Goal: Task Accomplishment & Management: Manage account settings

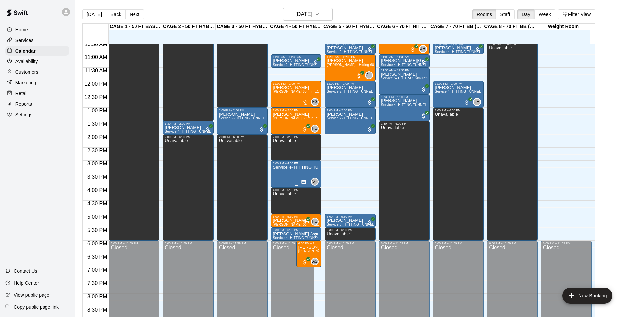
scroll to position [271, 0]
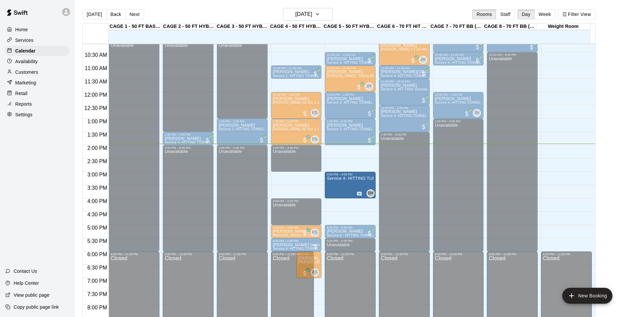
drag, startPoint x: 312, startPoint y: 184, endPoint x: 346, endPoint y: 189, distance: 33.9
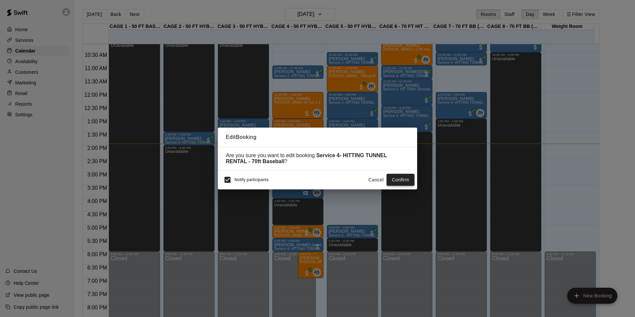
click at [397, 181] on button "Confirm" at bounding box center [400, 180] width 28 height 12
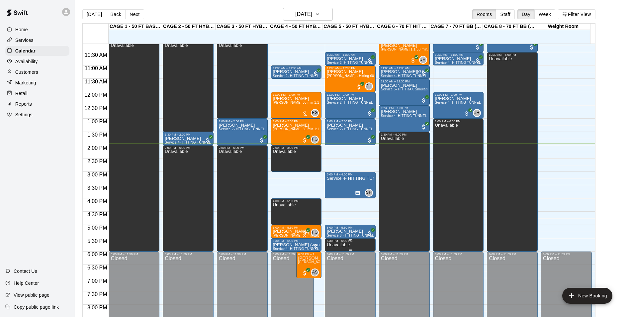
click at [346, 240] on div at bounding box center [350, 239] width 47 height 1
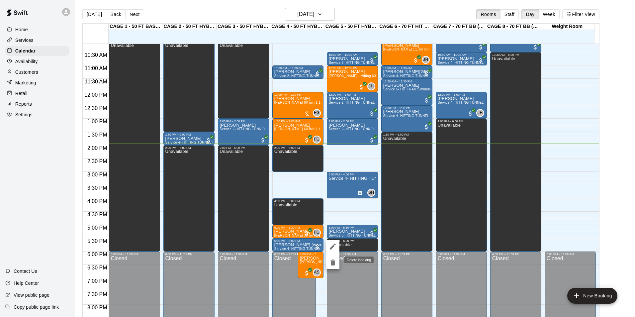
click at [332, 263] on icon "delete" at bounding box center [332, 262] width 5 height 6
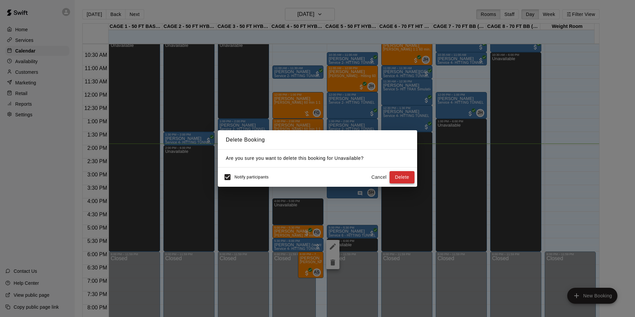
click at [400, 175] on button "Delete" at bounding box center [401, 177] width 25 height 12
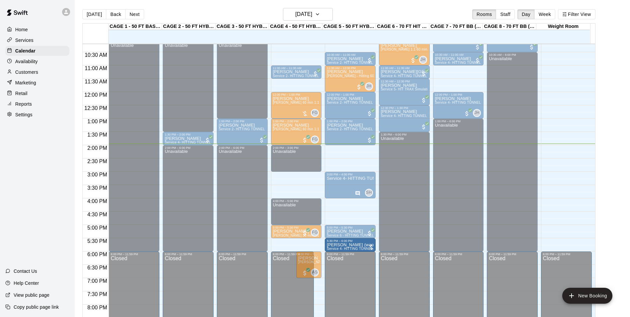
drag, startPoint x: 300, startPoint y: 245, endPoint x: 345, endPoint y: 246, distance: 44.5
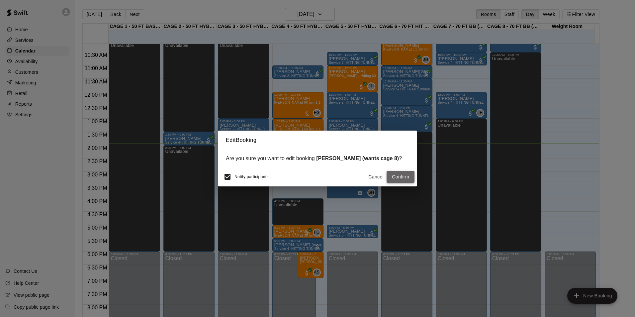
click at [395, 176] on button "Confirm" at bounding box center [400, 177] width 28 height 12
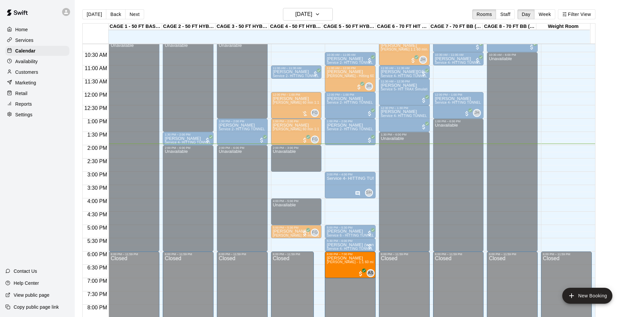
drag, startPoint x: 308, startPoint y: 266, endPoint x: 356, endPoint y: 268, distance: 48.5
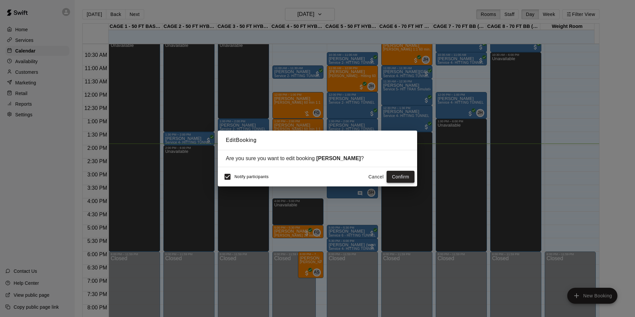
click at [393, 179] on button "Confirm" at bounding box center [400, 177] width 28 height 12
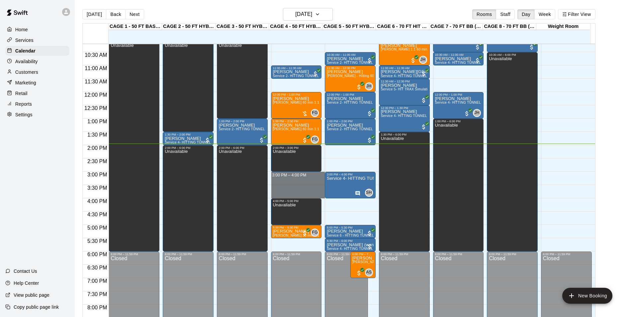
drag, startPoint x: 297, startPoint y: 174, endPoint x: 297, endPoint y: 195, distance: 20.3
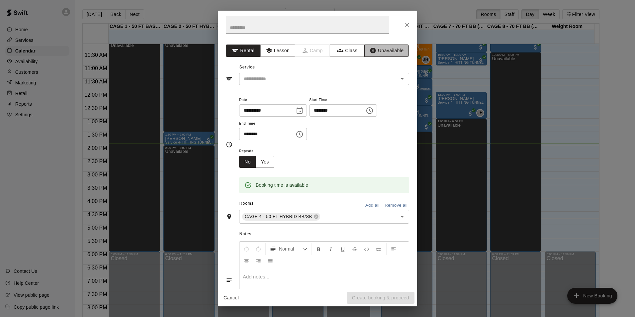
click at [386, 49] on button "Unavailable" at bounding box center [386, 50] width 44 height 12
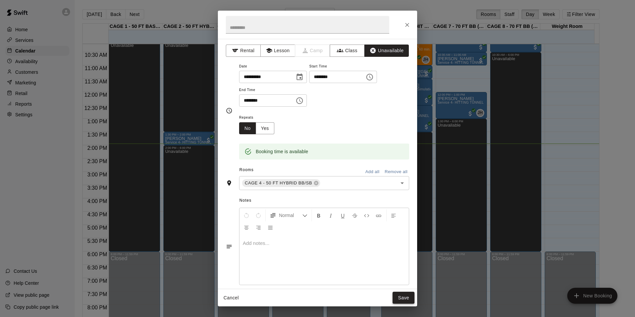
click at [412, 295] on button "Save" at bounding box center [403, 297] width 22 height 12
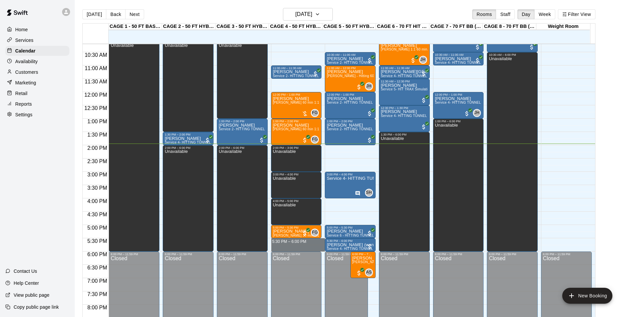
drag, startPoint x: 291, startPoint y: 242, endPoint x: 291, endPoint y: 245, distance: 3.7
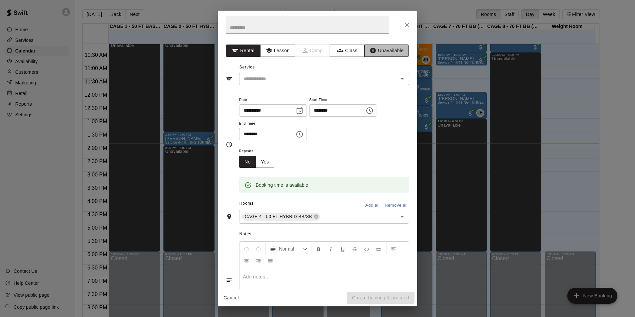
click at [373, 53] on button "Unavailable" at bounding box center [386, 50] width 44 height 12
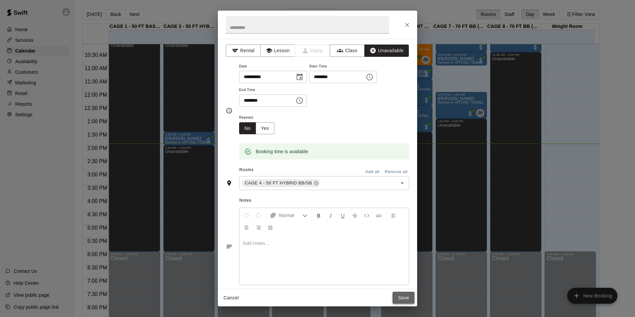
click at [399, 295] on button "Save" at bounding box center [403, 297] width 22 height 12
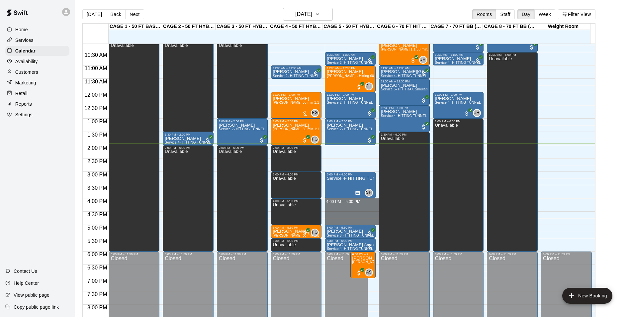
drag, startPoint x: 353, startPoint y: 202, endPoint x: 353, endPoint y: 219, distance: 17.6
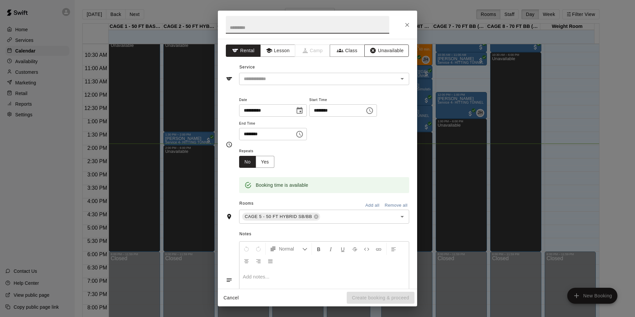
click at [370, 52] on icon "button" at bounding box center [373, 51] width 6 height 6
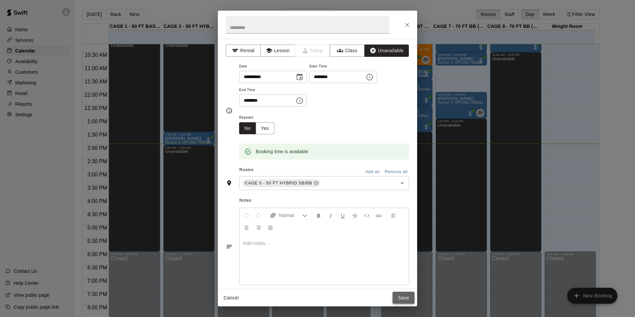
click at [413, 296] on button "Save" at bounding box center [403, 297] width 22 height 12
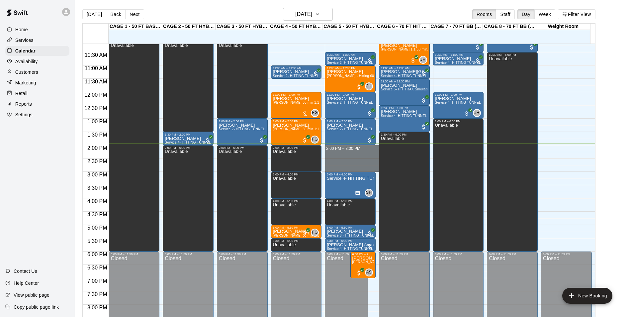
drag, startPoint x: 343, startPoint y: 150, endPoint x: 345, endPoint y: 166, distance: 15.4
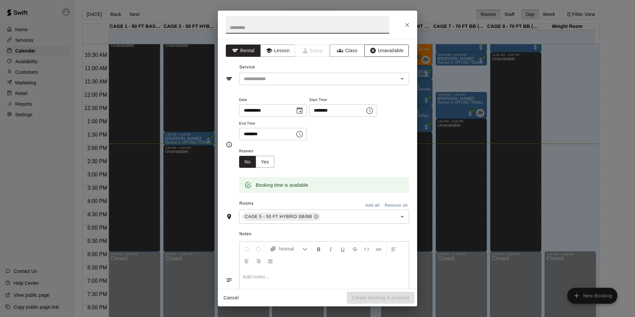
click at [371, 46] on button "Unavailable" at bounding box center [386, 50] width 44 height 12
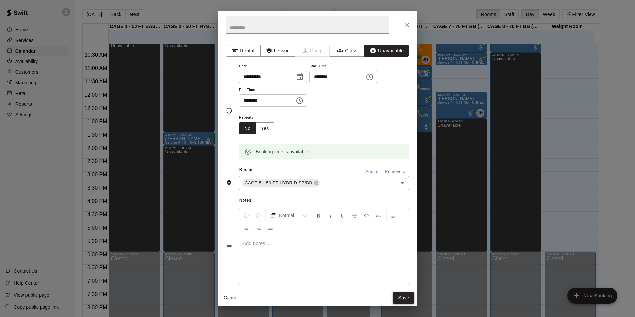
click at [402, 297] on button "Save" at bounding box center [403, 297] width 22 height 12
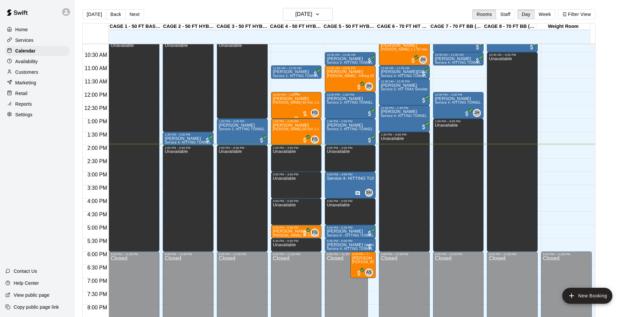
click at [283, 103] on span "[PERSON_NAME] 60 min 1:1 baseball hitting / fielding / pitching lessons" at bounding box center [330, 103] width 114 height 4
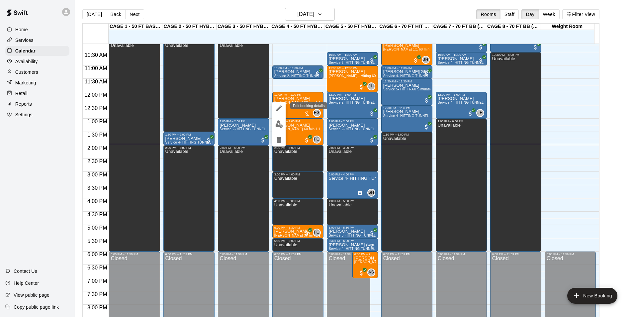
click at [283, 107] on icon "edit" at bounding box center [279, 108] width 8 height 8
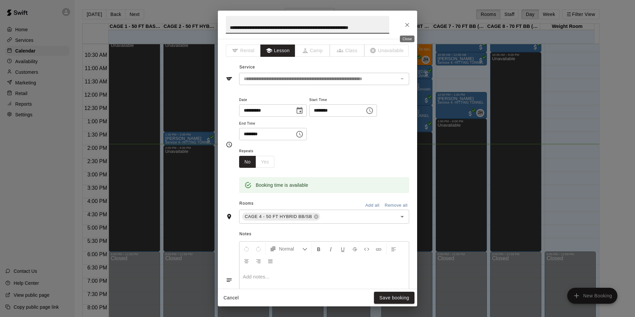
click at [410, 22] on icon "Close" at bounding box center [407, 25] width 7 height 7
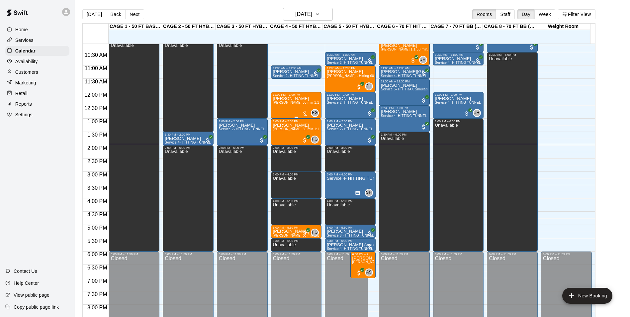
click at [291, 112] on div "[PERSON_NAME] [PERSON_NAME] 60 min 1:1 baseball hitting / fielding / pitching l…" at bounding box center [296, 254] width 47 height 317
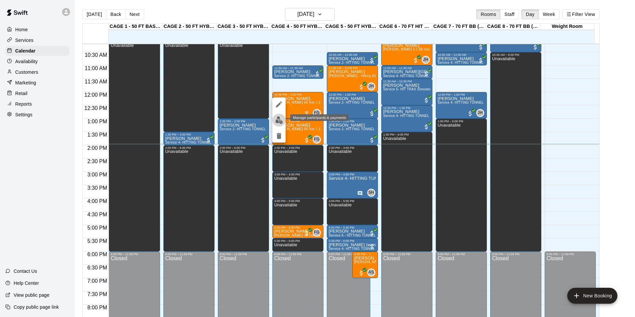
click at [284, 123] on button "edit" at bounding box center [278, 120] width 13 height 13
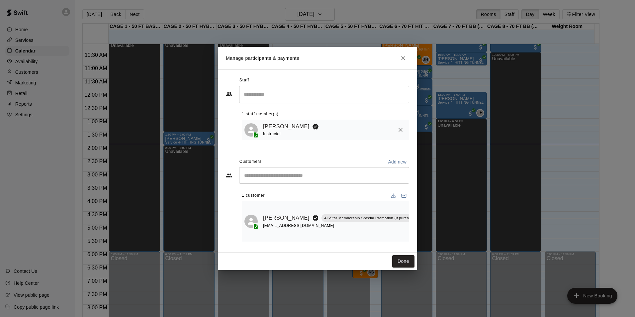
click at [399, 61] on h2 "Manage participants & payments" at bounding box center [317, 58] width 199 height 23
click at [400, 60] on button "Close" at bounding box center [403, 58] width 12 height 12
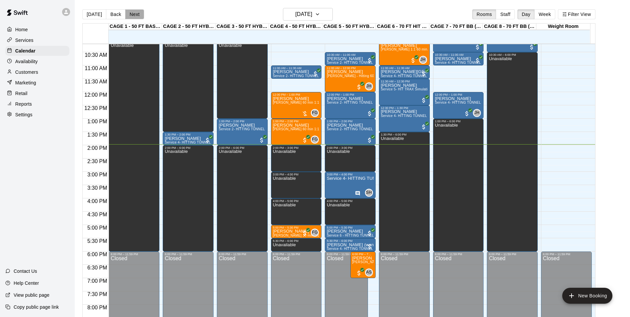
click at [128, 12] on button "Next" at bounding box center [134, 14] width 19 height 10
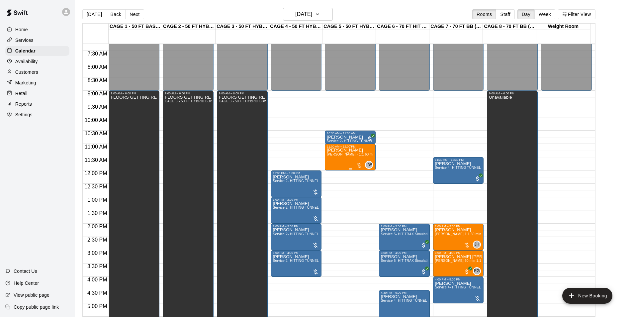
scroll to position [225, 0]
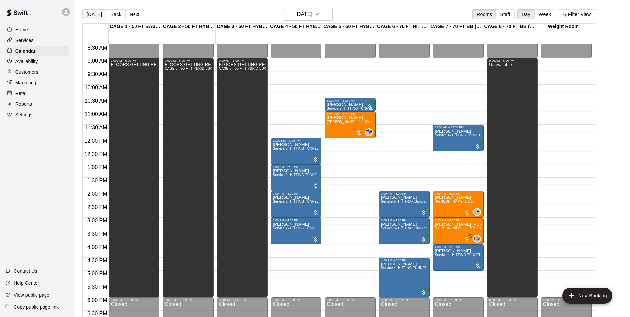
click at [97, 13] on button "[DATE]" at bounding box center [94, 14] width 24 height 10
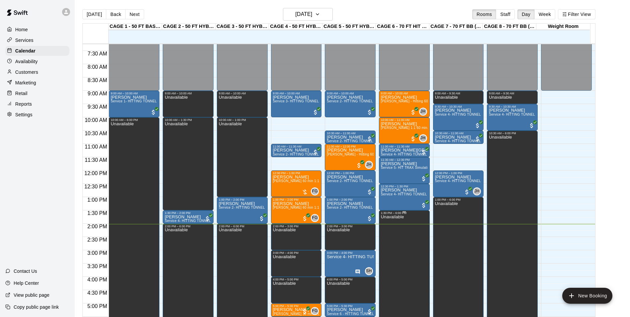
scroll to position [192, 0]
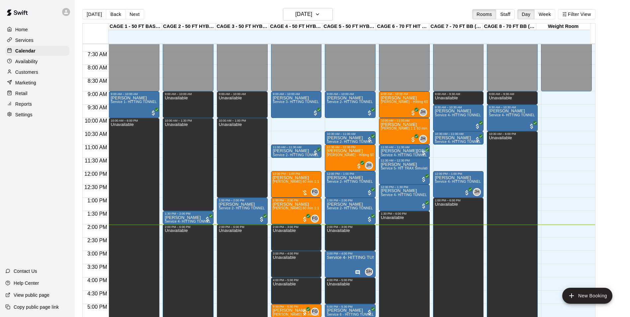
click at [129, 9] on div "[DATE] Back [DATE][DATE] Rooms Staff Day Week Filter View" at bounding box center [338, 15] width 513 height 15
click at [129, 10] on button "Next" at bounding box center [134, 14] width 19 height 10
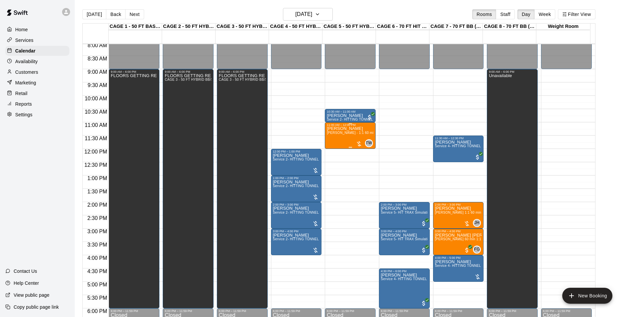
scroll to position [225, 0]
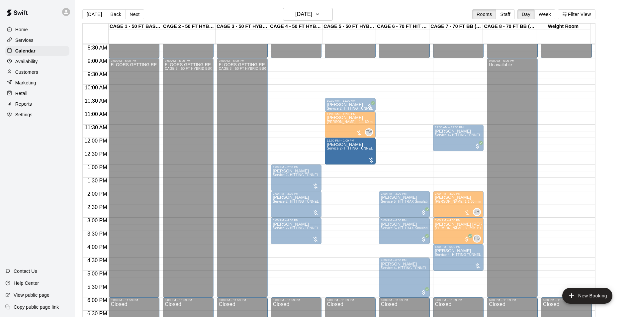
drag, startPoint x: 298, startPoint y: 150, endPoint x: 329, endPoint y: 153, distance: 30.4
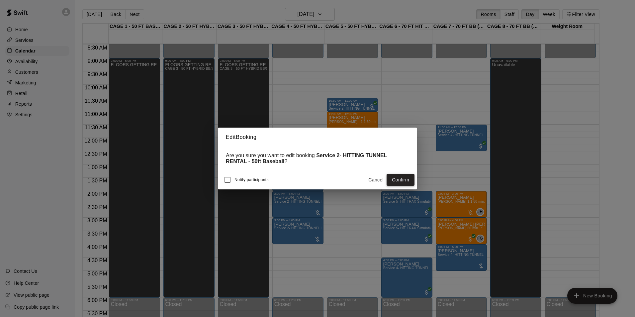
click at [391, 178] on button "Confirm" at bounding box center [400, 180] width 28 height 12
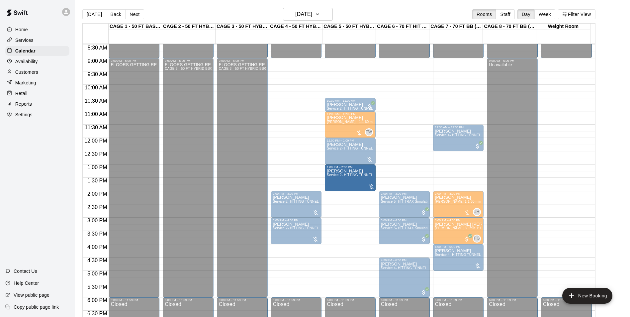
drag, startPoint x: 298, startPoint y: 173, endPoint x: 361, endPoint y: 173, distance: 63.1
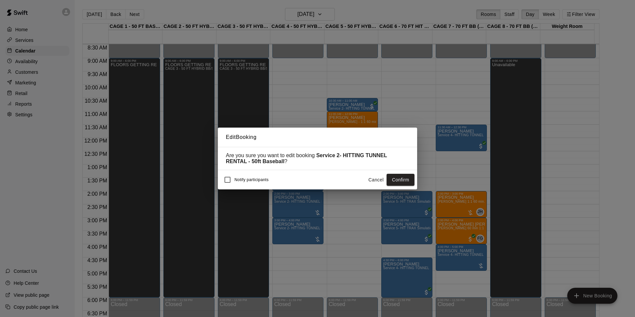
click at [399, 180] on button "Confirm" at bounding box center [400, 180] width 28 height 12
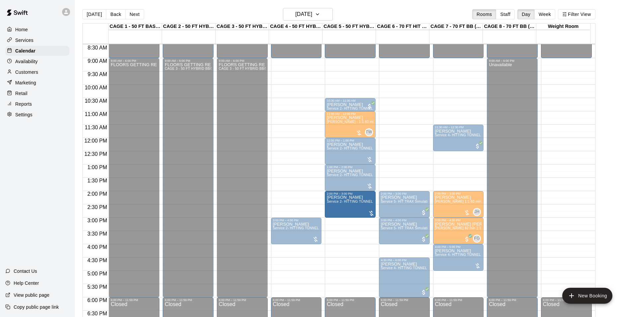
drag, startPoint x: 295, startPoint y: 200, endPoint x: 338, endPoint y: 202, distance: 42.5
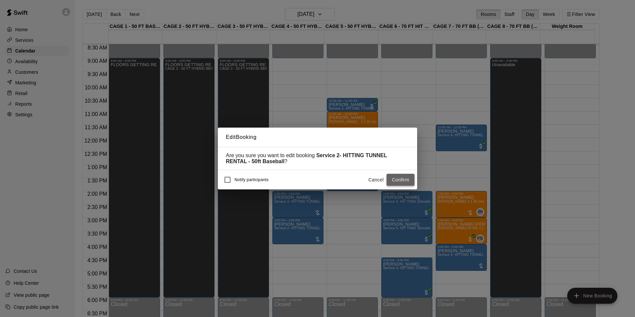
click at [399, 184] on button "Confirm" at bounding box center [400, 180] width 28 height 12
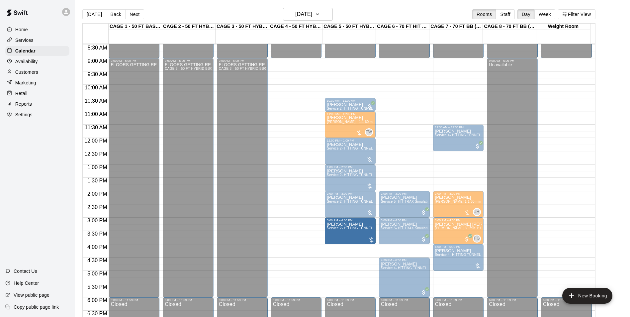
drag, startPoint x: 304, startPoint y: 228, endPoint x: 344, endPoint y: 232, distance: 40.0
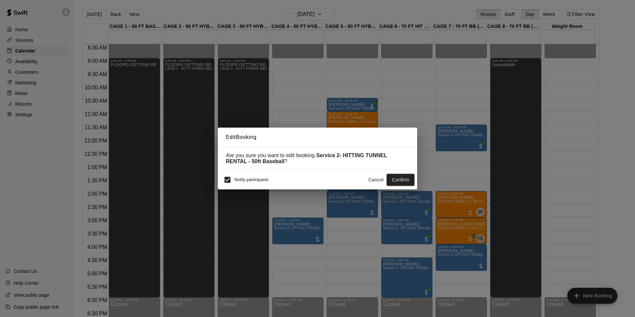
click at [236, 181] on span "Notify participants" at bounding box center [251, 179] width 34 height 5
click at [397, 178] on button "Confirm" at bounding box center [400, 180] width 28 height 12
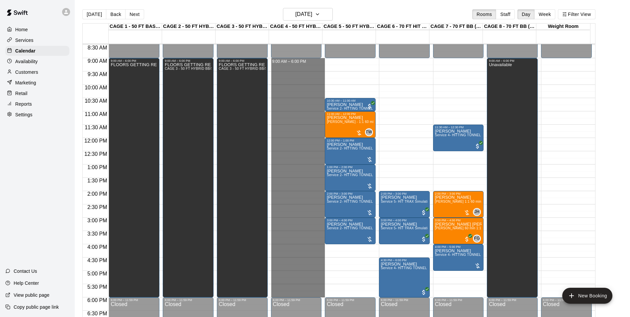
drag, startPoint x: 303, startPoint y: 61, endPoint x: 320, endPoint y: 295, distance: 234.4
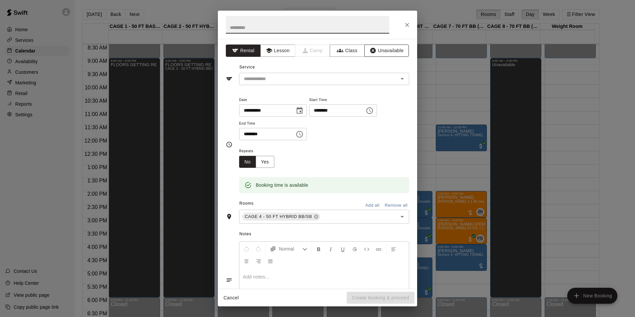
click at [377, 53] on button "Unavailable" at bounding box center [386, 50] width 44 height 12
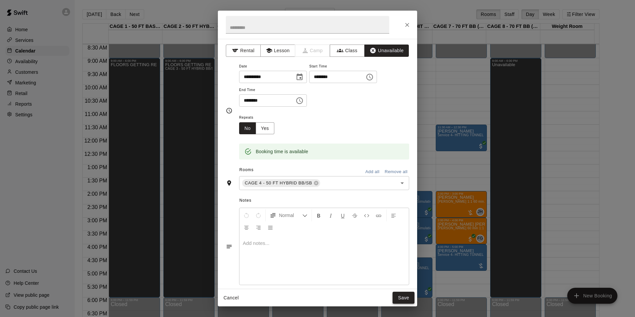
click at [403, 293] on button "Save" at bounding box center [403, 297] width 22 height 12
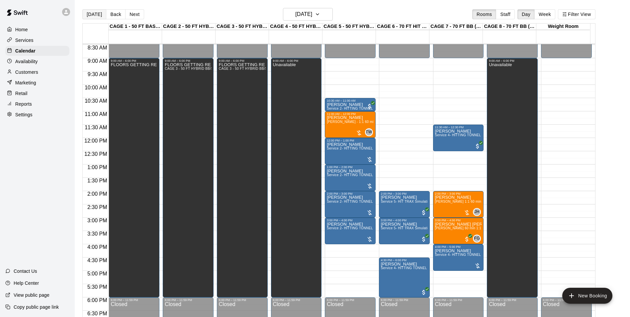
click at [90, 19] on button "[DATE]" at bounding box center [94, 14] width 24 height 10
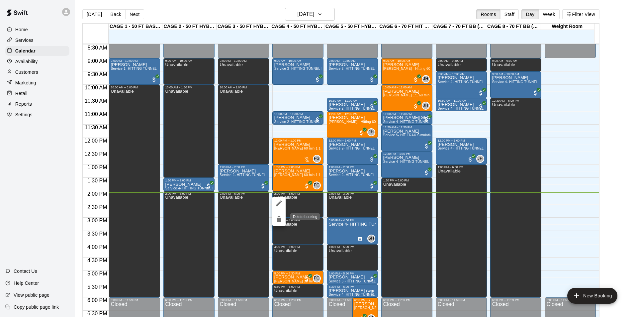
click at [280, 221] on icon "delete" at bounding box center [279, 219] width 5 height 6
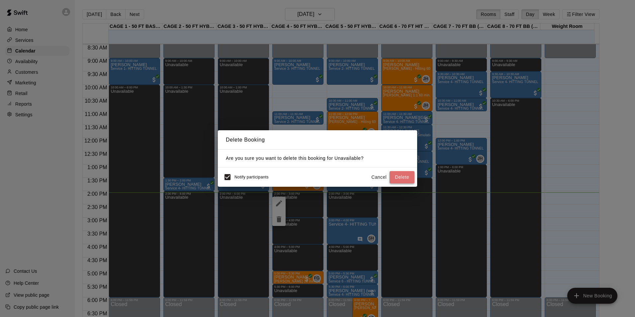
click at [397, 178] on button "Delete" at bounding box center [401, 177] width 25 height 12
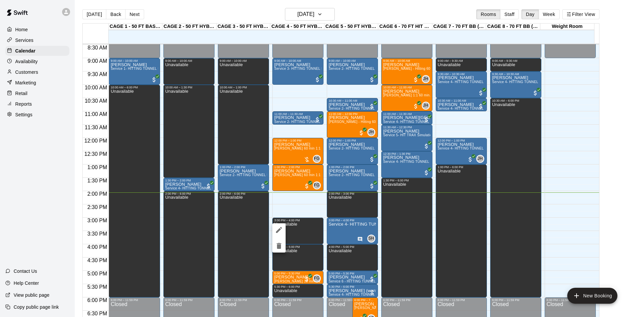
click at [277, 243] on icon "delete" at bounding box center [279, 246] width 8 height 8
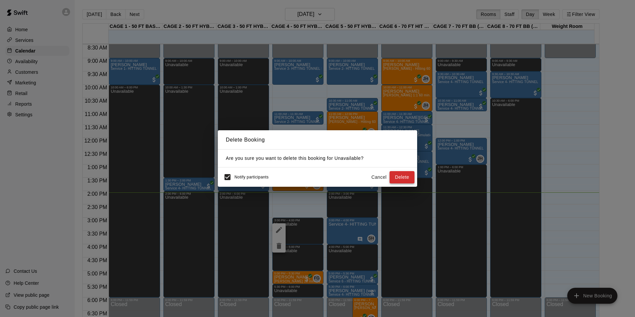
click at [395, 175] on button "Delete" at bounding box center [401, 177] width 25 height 12
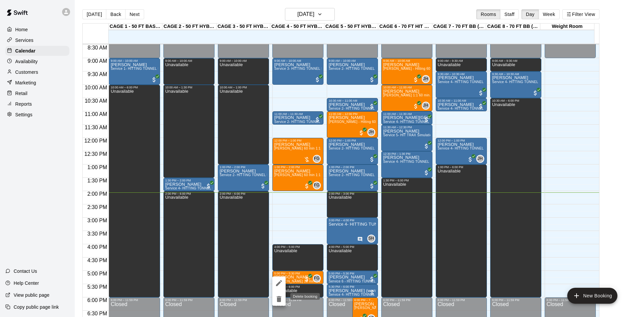
click at [280, 299] on icon "delete" at bounding box center [279, 299] width 5 height 6
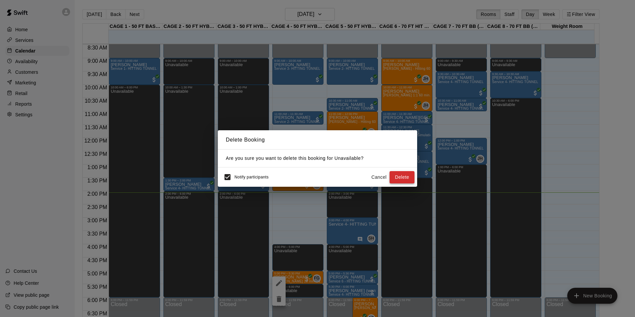
click at [396, 177] on button "Delete" at bounding box center [401, 177] width 25 height 12
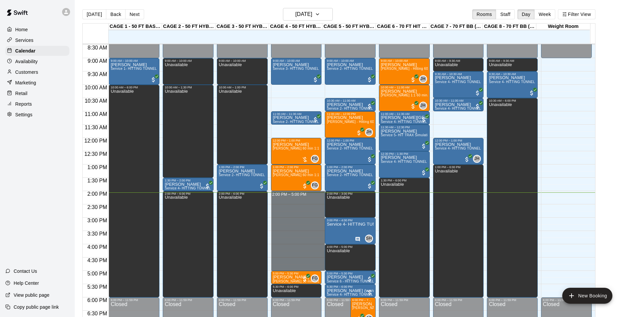
drag, startPoint x: 308, startPoint y: 192, endPoint x: 299, endPoint y: 267, distance: 75.3
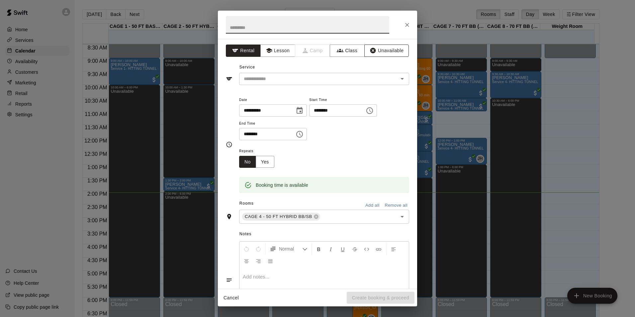
click at [376, 52] on button "Unavailable" at bounding box center [386, 50] width 44 height 12
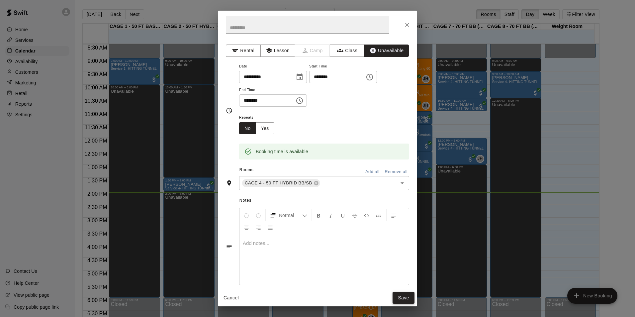
click at [409, 297] on button "Save" at bounding box center [403, 297] width 22 height 12
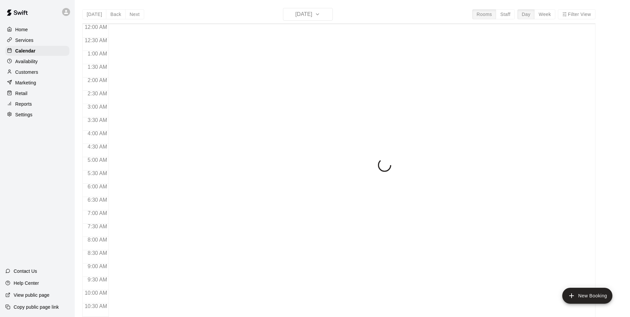
scroll to position [337, 0]
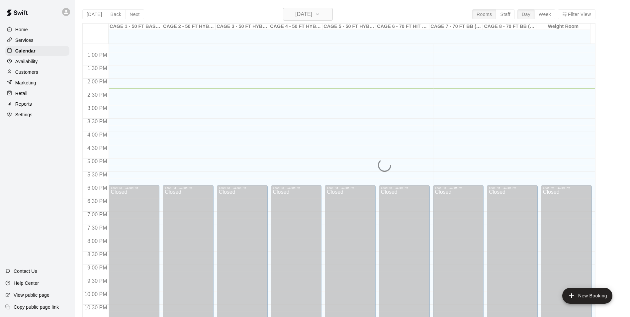
click at [300, 11] on h6 "[DATE]" at bounding box center [303, 14] width 17 height 9
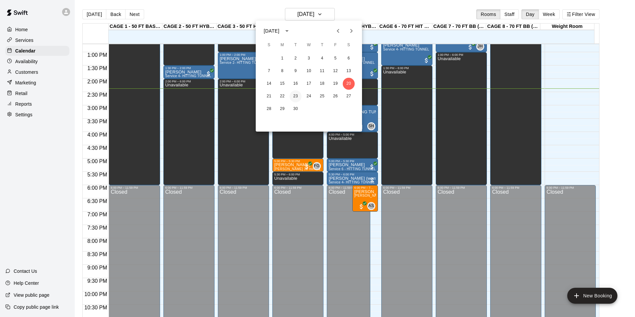
click at [293, 92] on button "23" at bounding box center [296, 96] width 12 height 12
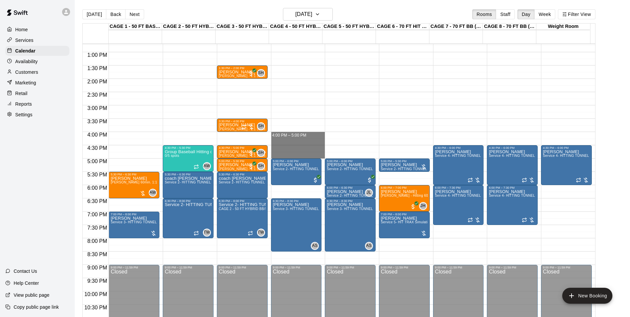
drag, startPoint x: 296, startPoint y: 134, endPoint x: 296, endPoint y: 156, distance: 21.9
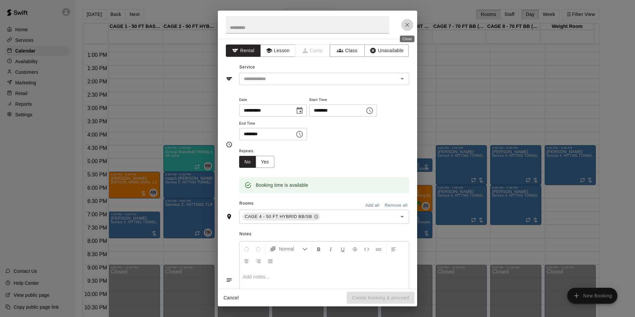
click at [405, 28] on icon "Close" at bounding box center [407, 25] width 7 height 7
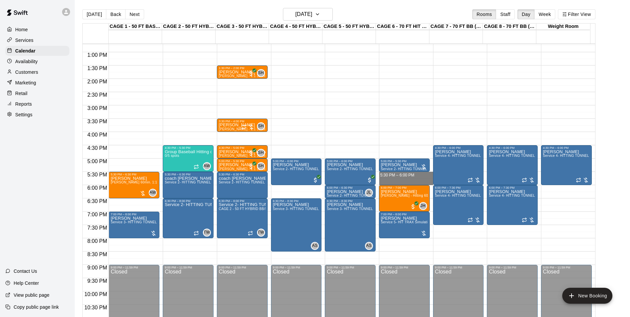
drag, startPoint x: 386, startPoint y: 173, endPoint x: 386, endPoint y: 180, distance: 7.6
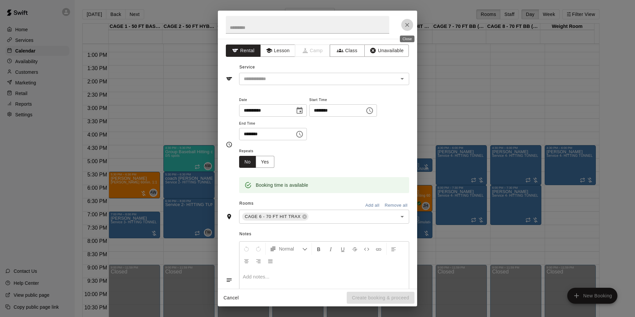
click at [408, 28] on icon "Close" at bounding box center [407, 25] width 7 height 7
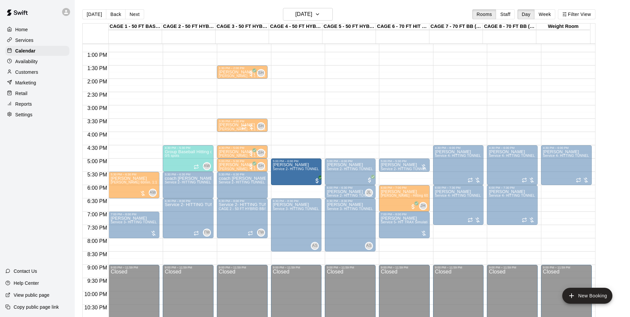
drag, startPoint x: 311, startPoint y: 185, endPoint x: 312, endPoint y: 191, distance: 5.4
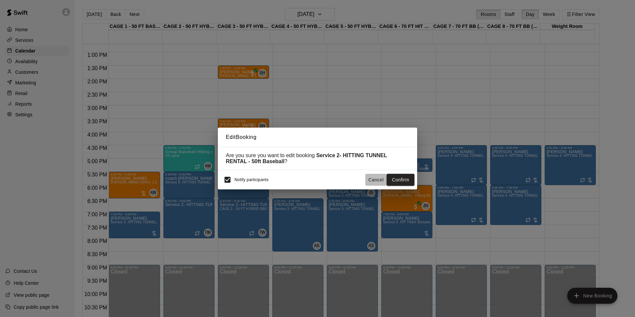
click at [375, 181] on button "Cancel" at bounding box center [375, 180] width 21 height 12
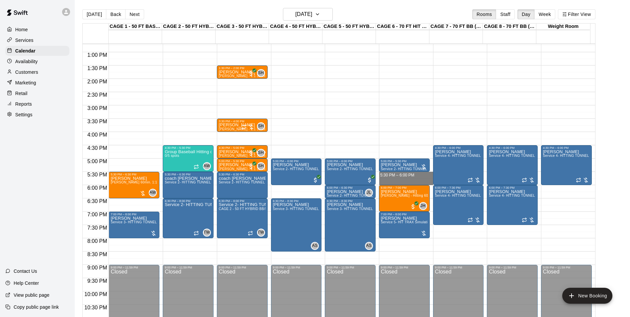
drag, startPoint x: 398, startPoint y: 175, endPoint x: 400, endPoint y: 183, distance: 7.8
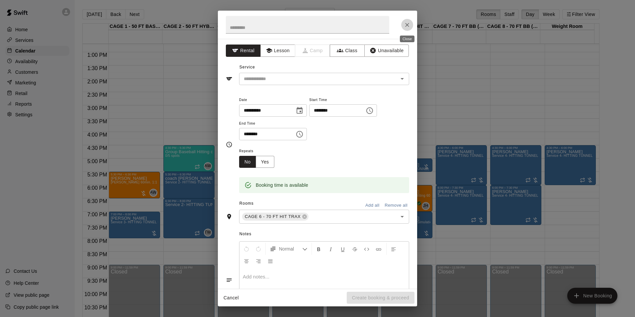
click at [404, 22] on icon "Close" at bounding box center [407, 25] width 7 height 7
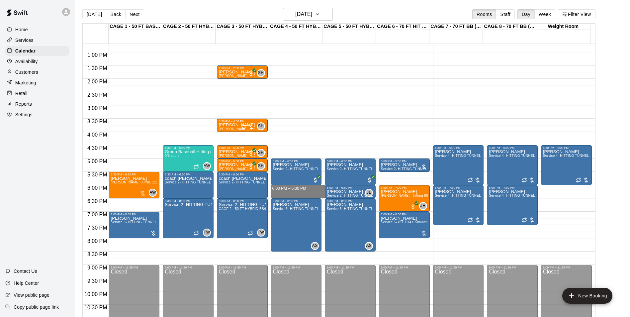
drag, startPoint x: 312, startPoint y: 186, endPoint x: 312, endPoint y: 194, distance: 7.7
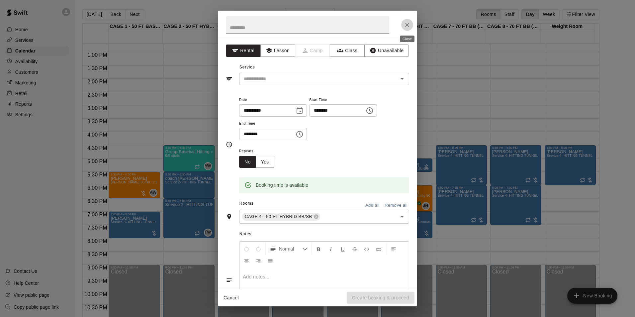
click at [407, 30] on button "Close" at bounding box center [407, 25] width 12 height 12
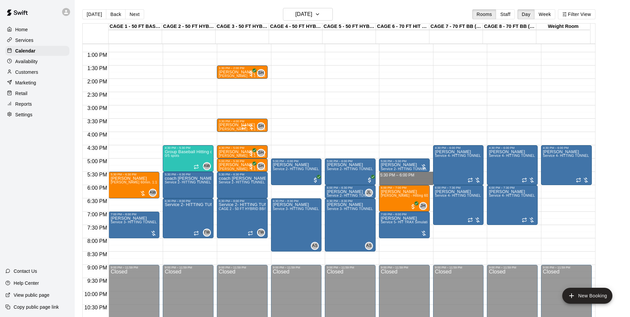
drag, startPoint x: 408, startPoint y: 174, endPoint x: 408, endPoint y: 185, distance: 11.0
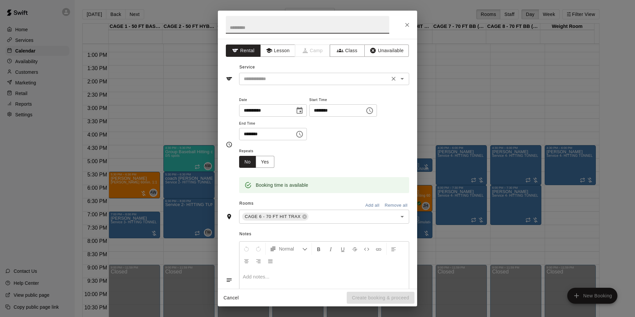
click at [309, 77] on input "text" at bounding box center [314, 79] width 146 height 8
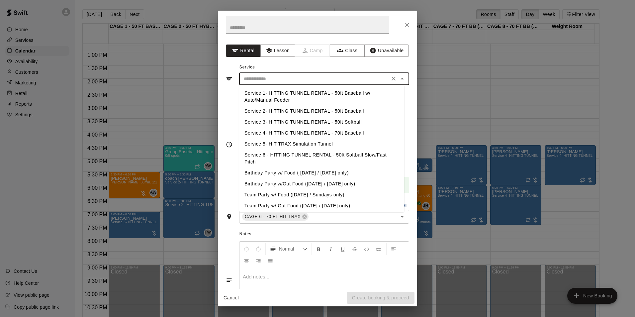
click at [347, 130] on li "Service 4- HITTING TUNNEL RENTAL - 70ft Baseball" at bounding box center [321, 132] width 165 height 11
type input "**********"
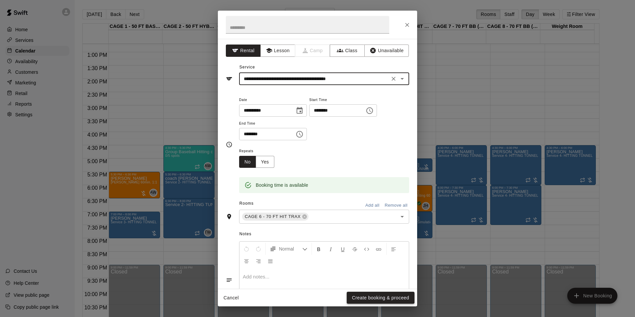
click at [373, 292] on button "Create booking & proceed" at bounding box center [381, 297] width 68 height 12
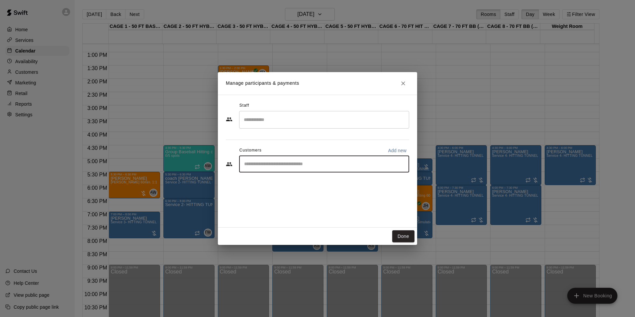
click at [299, 161] on input "Start typing to search customers..." at bounding box center [324, 164] width 164 height 7
type input "******"
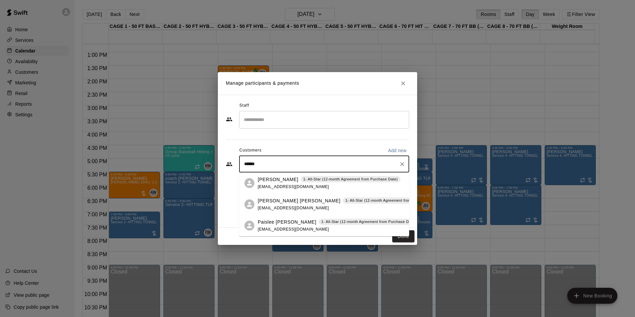
click at [269, 182] on p "Ashli Perkins" at bounding box center [278, 179] width 41 height 7
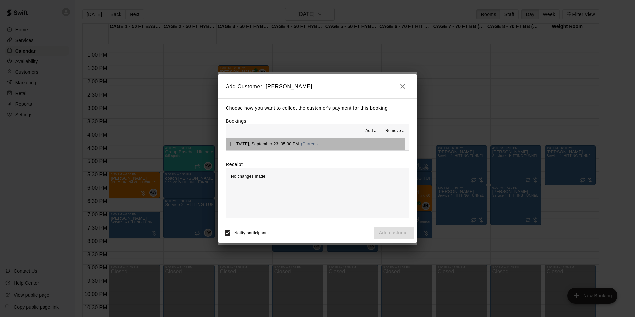
click at [314, 144] on span "(Current)" at bounding box center [309, 143] width 17 height 5
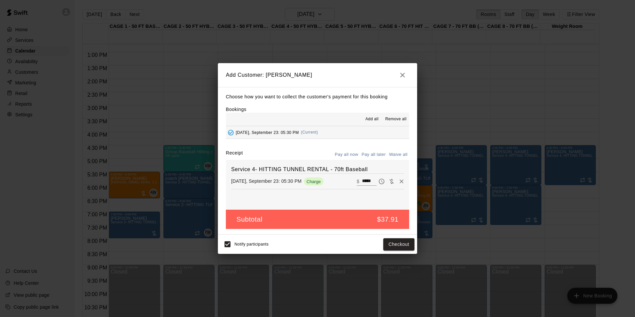
click at [375, 156] on button "Pay all later" at bounding box center [374, 154] width 28 height 10
click at [387, 243] on button "Add customer" at bounding box center [394, 244] width 41 height 12
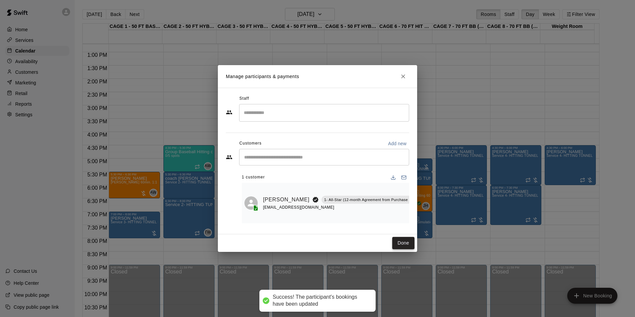
click at [401, 240] on button "Done" at bounding box center [403, 243] width 22 height 12
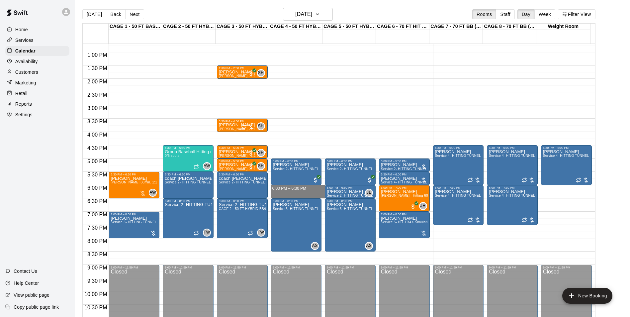
drag, startPoint x: 308, startPoint y: 187, endPoint x: 307, endPoint y: 198, distance: 11.7
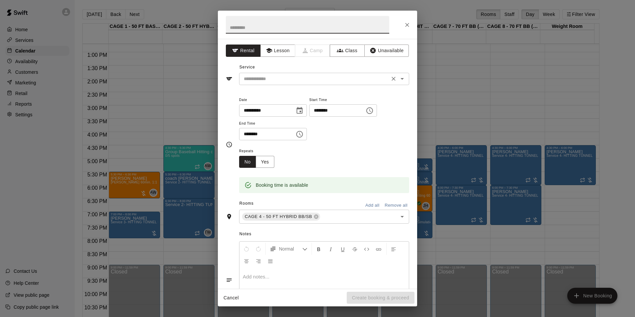
click at [263, 80] on input "text" at bounding box center [314, 79] width 146 height 8
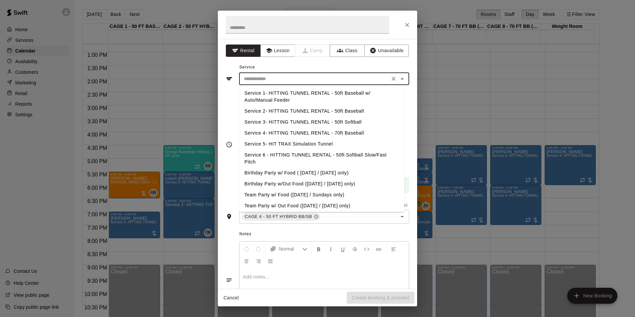
click at [343, 111] on li "Service 2- HITTING TUNNEL RENTAL - 50ft Baseball" at bounding box center [321, 111] width 165 height 11
type input "**********"
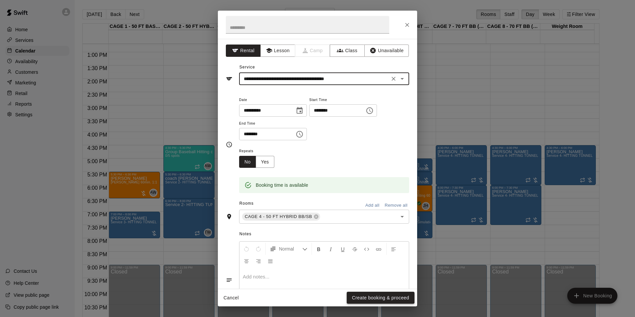
click at [391, 294] on button "Create booking & proceed" at bounding box center [381, 297] width 68 height 12
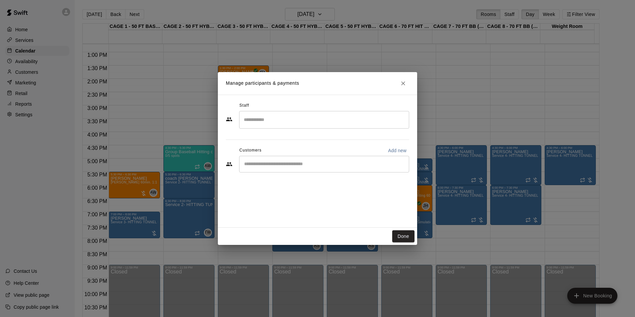
click at [282, 167] on input "Start typing to search customers..." at bounding box center [324, 164] width 164 height 7
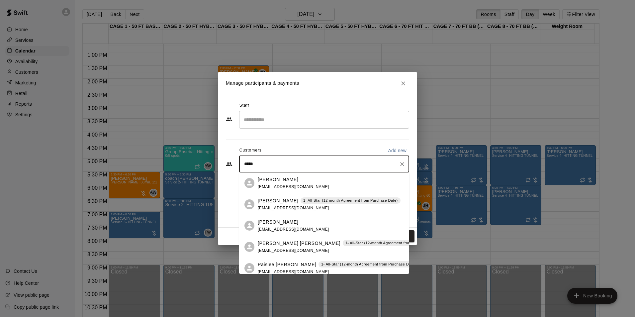
type input "*****"
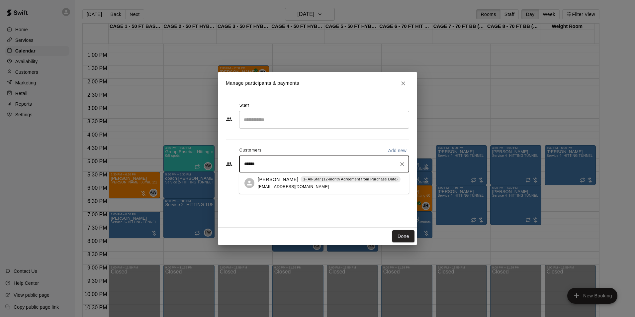
click at [274, 181] on p "Ashli Perkins" at bounding box center [278, 179] width 41 height 7
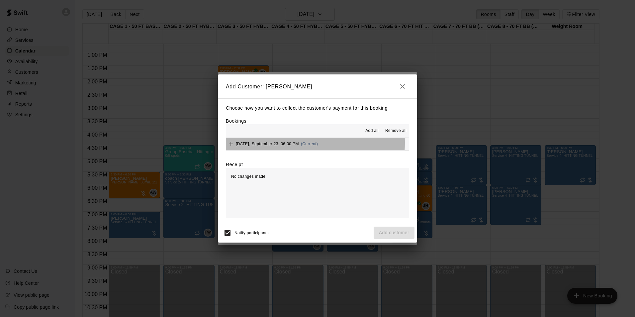
click at [271, 143] on span "Tuesday, September 23: 06:00 PM" at bounding box center [267, 143] width 63 height 5
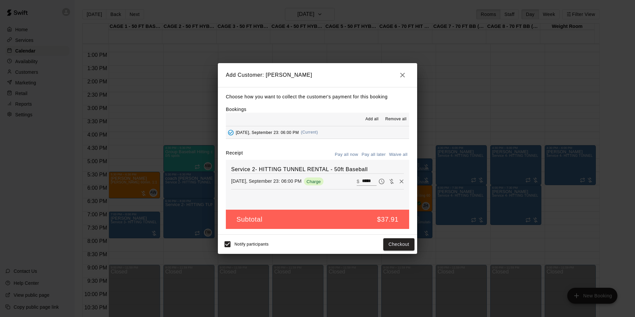
click at [385, 153] on button "Pay all later" at bounding box center [374, 154] width 28 height 10
drag, startPoint x: 396, startPoint y: 248, endPoint x: 396, endPoint y: 243, distance: 5.0
click at [396, 243] on button "Add customer" at bounding box center [394, 244] width 41 height 12
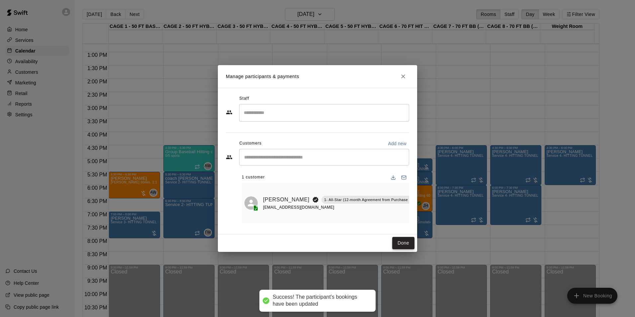
click at [402, 245] on button "Done" at bounding box center [403, 243] width 22 height 12
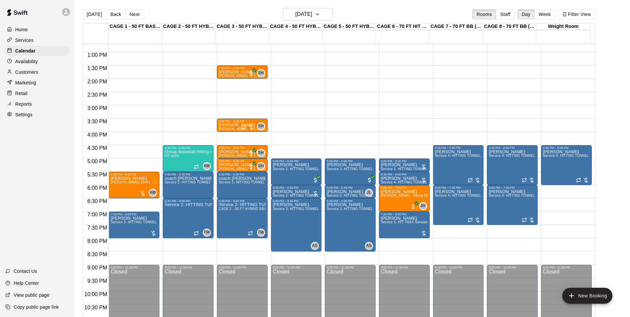
click at [96, 15] on button "[DATE]" at bounding box center [94, 14] width 24 height 10
